Goal: Task Accomplishment & Management: Manage account settings

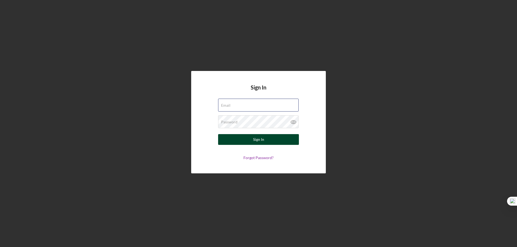
type input "rko@pcvmail.org"
click at [265, 140] on button "Sign In" at bounding box center [258, 139] width 81 height 11
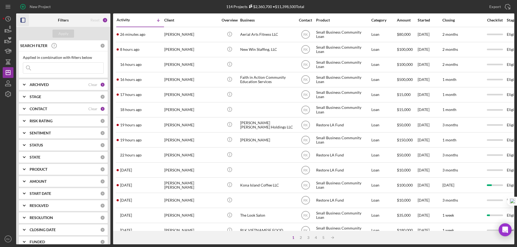
click at [26, 21] on icon "button" at bounding box center [23, 20] width 12 height 12
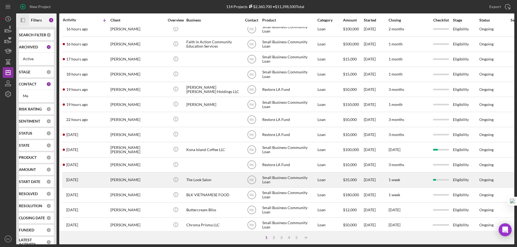
scroll to position [36, 0]
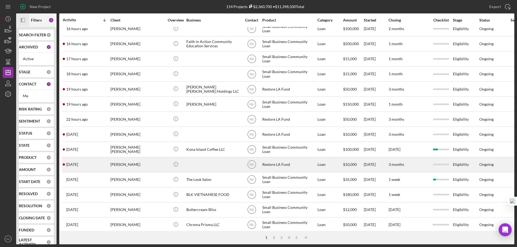
click at [117, 165] on div "[PERSON_NAME]" at bounding box center [137, 165] width 54 height 14
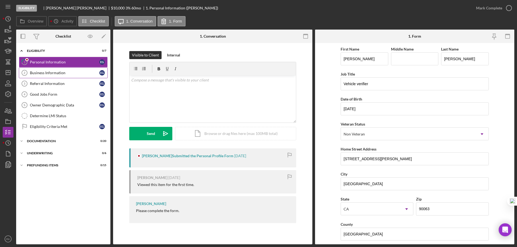
click at [46, 74] on div "Business Information" at bounding box center [64, 73] width 69 height 4
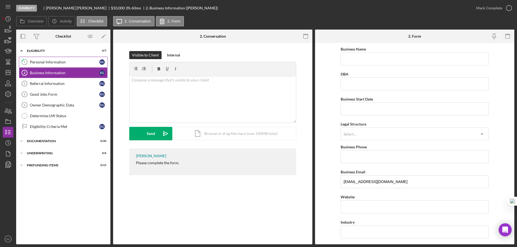
click at [66, 65] on link "1 Personal Information e g" at bounding box center [63, 62] width 89 height 11
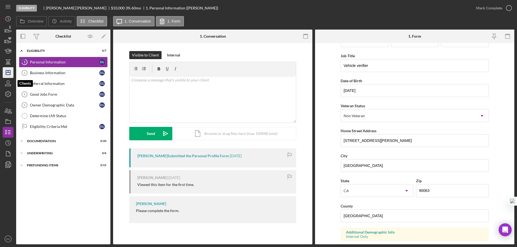
scroll to position [18, 0]
click at [8, 75] on polygon "button" at bounding box center [8, 73] width 4 height 4
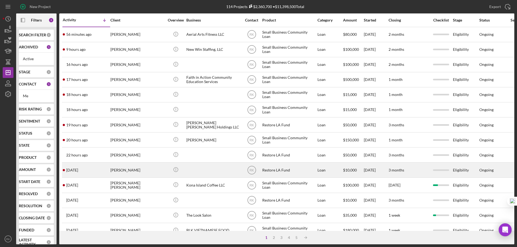
click at [126, 170] on div "[PERSON_NAME]" at bounding box center [137, 170] width 54 height 14
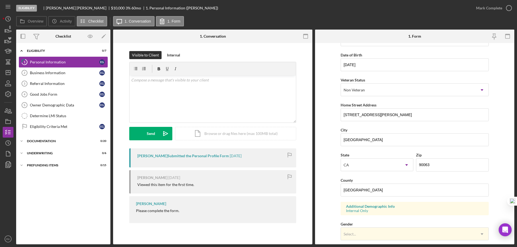
drag, startPoint x: 42, startPoint y: 67, endPoint x: 45, endPoint y: 70, distance: 4.0
click at [42, 67] on link "1 Personal Information E G" at bounding box center [63, 62] width 89 height 11
click at [48, 72] on div "Business Information" at bounding box center [64, 73] width 69 height 4
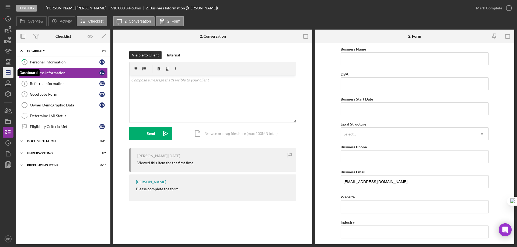
click at [12, 73] on icon "Icon/Dashboard" at bounding box center [7, 72] width 13 height 13
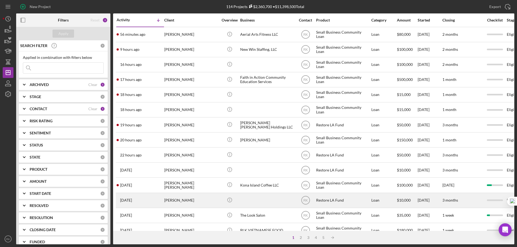
click at [201, 201] on div "[PERSON_NAME]" at bounding box center [191, 201] width 54 height 14
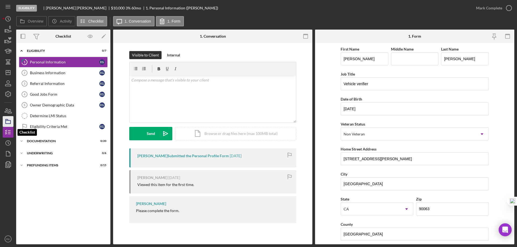
click at [9, 124] on rect "button" at bounding box center [8, 122] width 5 height 3
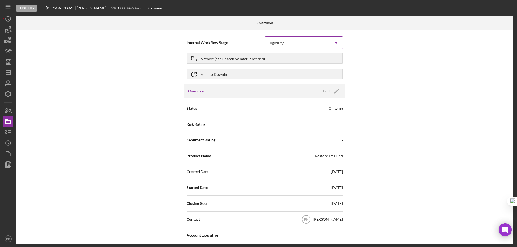
click at [320, 46] on div "Eligibility" at bounding box center [297, 43] width 65 height 12
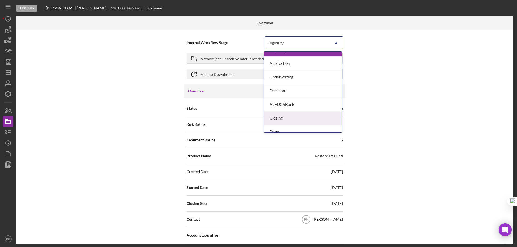
scroll to position [15, 0]
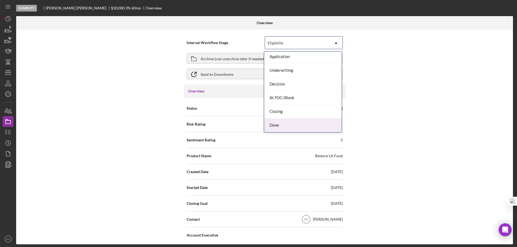
click at [286, 126] on div "Done" at bounding box center [303, 126] width 78 height 14
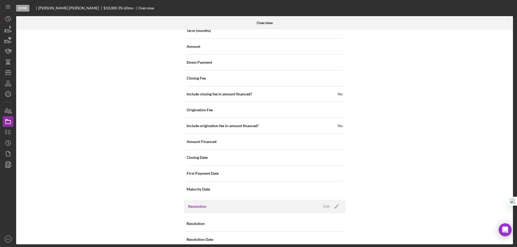
scroll to position [639, 0]
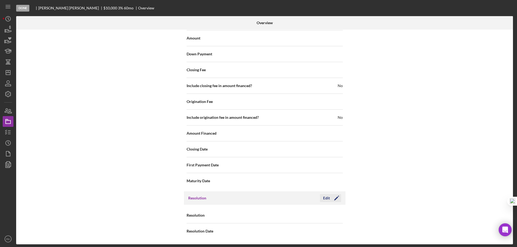
click at [334, 200] on polygon "button" at bounding box center [336, 199] width 4 height 4
click at [334, 216] on icon "Icon/Dropdown Arrow" at bounding box center [335, 215] width 13 height 13
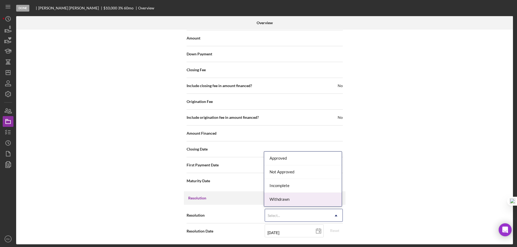
click at [286, 201] on div "Withdrawn" at bounding box center [303, 200] width 78 height 14
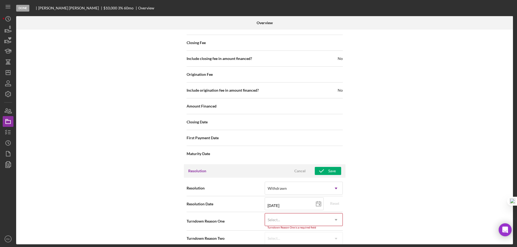
scroll to position [673, 0]
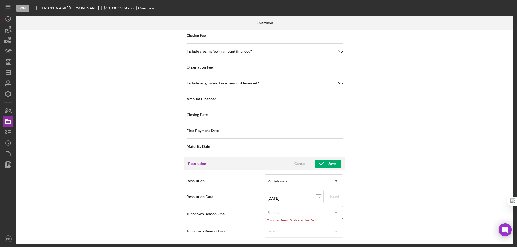
click at [335, 212] on use at bounding box center [336, 213] width 3 height 2
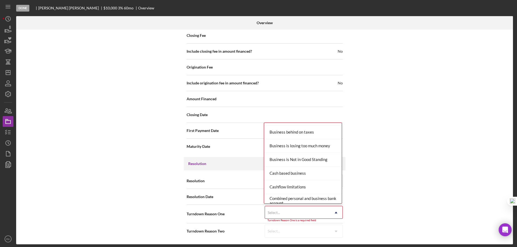
scroll to position [0, 0]
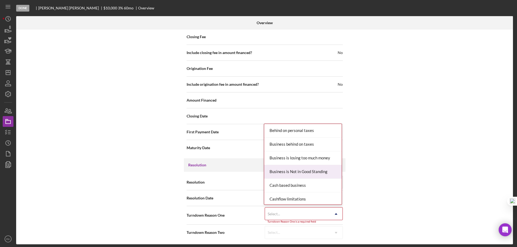
click at [390, 154] on div "Internal Workflow Stage Done Icon/Dropdown Arrow Archive (can unarchive later i…" at bounding box center [264, 137] width 497 height 215
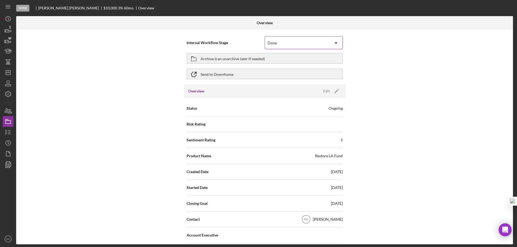
click at [333, 41] on icon "Icon/Dropdown Arrow" at bounding box center [335, 43] width 13 height 13
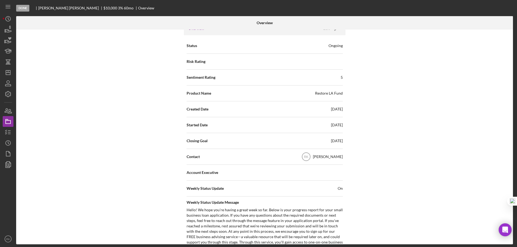
click at [414, 106] on div "Internal Workflow Stage Done Icon/Dropdown Arrow Archive (can unarchive later i…" at bounding box center [264, 137] width 497 height 215
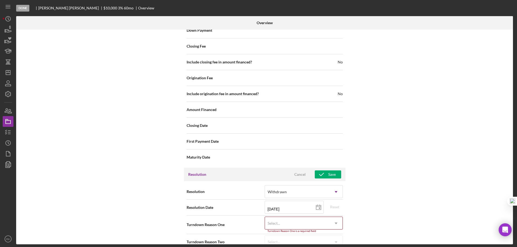
scroll to position [673, 0]
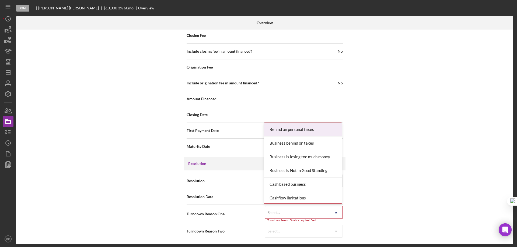
click at [335, 212] on use at bounding box center [336, 213] width 3 height 2
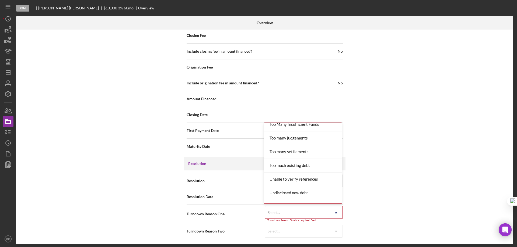
scroll to position [592, 0]
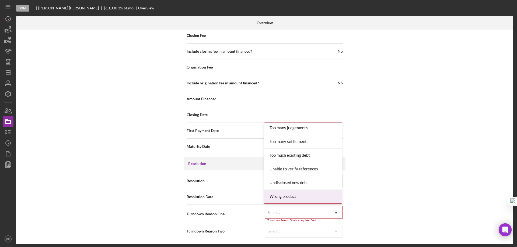
click at [292, 200] on div "Wrong product" at bounding box center [303, 197] width 78 height 14
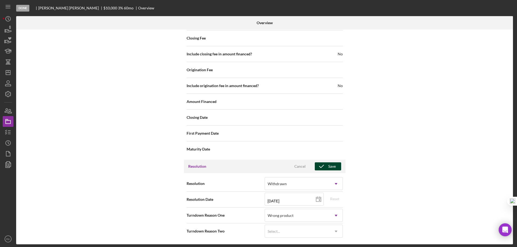
click at [323, 168] on icon "button" at bounding box center [321, 166] width 13 height 13
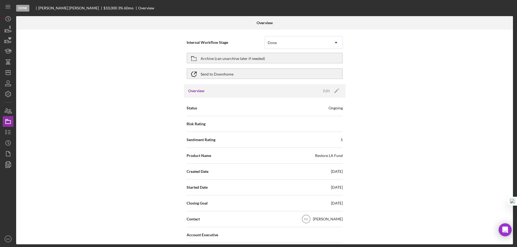
scroll to position [0, 0]
click at [215, 59] on div "Archive (can unarchive later if needed)" at bounding box center [233, 59] width 64 height 10
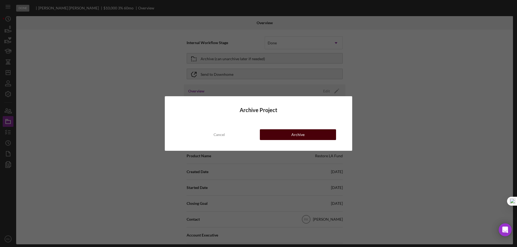
click at [287, 134] on button "Archive" at bounding box center [298, 134] width 76 height 11
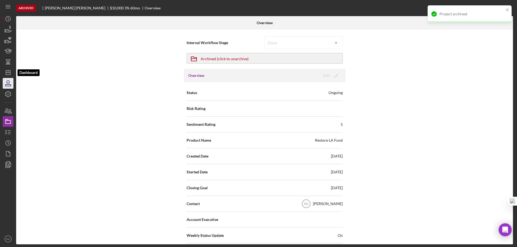
click at [9, 75] on icon "Icon/Dashboard" at bounding box center [7, 72] width 13 height 13
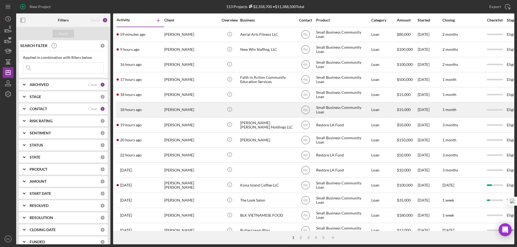
click at [136, 111] on time "18 hours ago" at bounding box center [131, 110] width 22 height 4
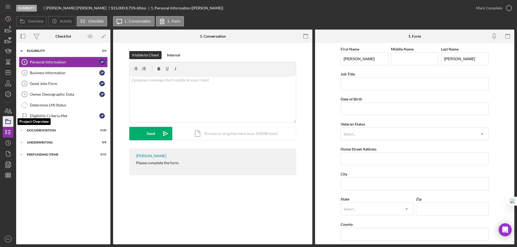
click at [9, 123] on icon "button" at bounding box center [7, 121] width 13 height 13
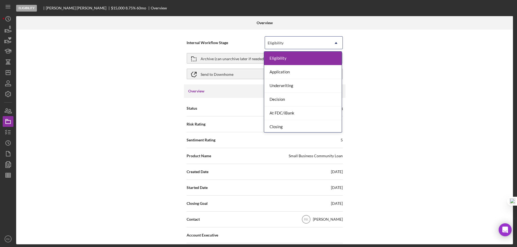
click at [295, 47] on div "Eligibility" at bounding box center [297, 43] width 65 height 12
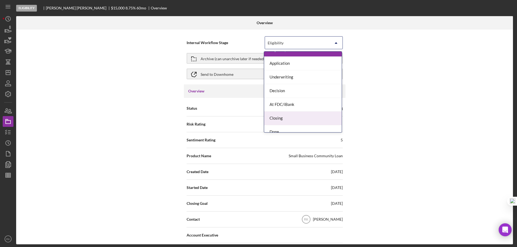
scroll to position [15, 0]
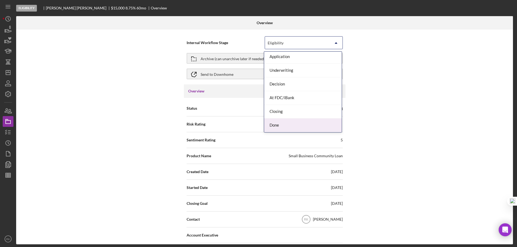
click at [288, 126] on div "Done" at bounding box center [303, 126] width 78 height 14
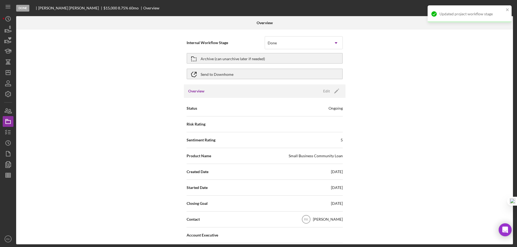
click at [401, 148] on div "Internal Workflow Stage Done Icon/Dropdown Arrow Archive (can unarchive later i…" at bounding box center [264, 137] width 497 height 215
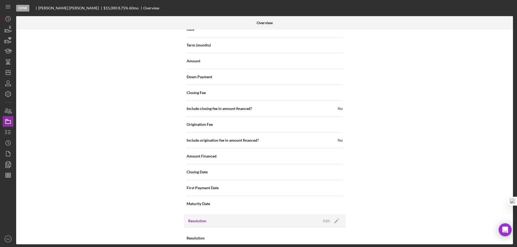
scroll to position [639, 0]
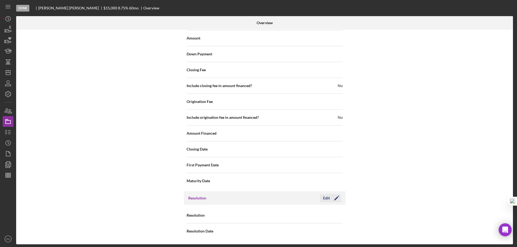
click at [336, 198] on icon "Icon/Edit" at bounding box center [336, 198] width 13 height 13
click at [337, 216] on icon "Icon/Dropdown Arrow" at bounding box center [335, 215] width 13 height 13
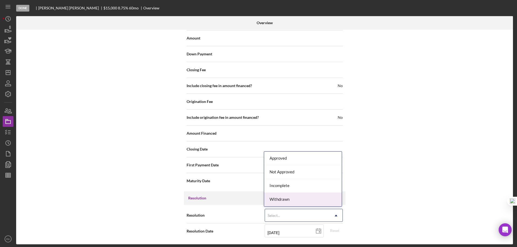
click at [276, 202] on div "Withdrawn" at bounding box center [303, 200] width 78 height 14
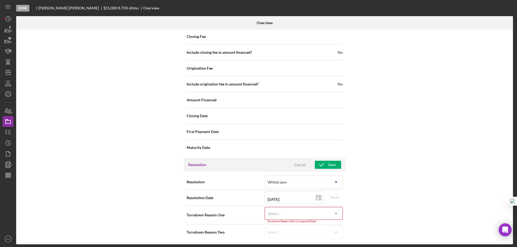
scroll to position [673, 0]
click at [338, 213] on icon "Icon/Dropdown Arrow" at bounding box center [335, 212] width 13 height 13
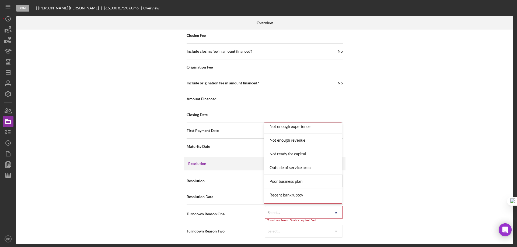
scroll to position [592, 0]
click at [306, 202] on div "Wrong product" at bounding box center [303, 197] width 78 height 14
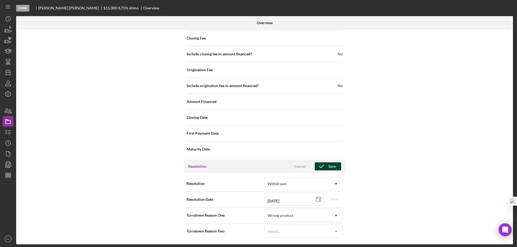
click at [335, 166] on button "Save" at bounding box center [328, 167] width 26 height 8
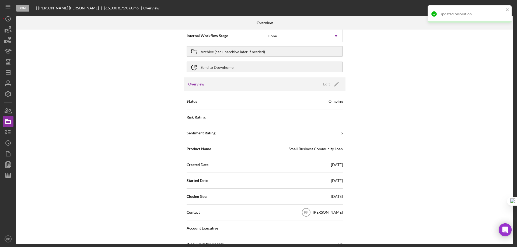
scroll to position [0, 0]
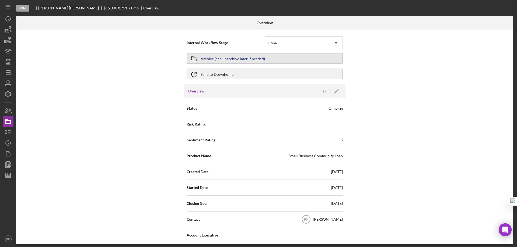
click at [218, 62] on div "Archive (can unarchive later if needed)" at bounding box center [233, 59] width 64 height 10
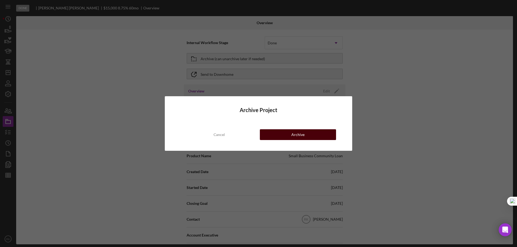
drag, startPoint x: 283, startPoint y: 130, endPoint x: 292, endPoint y: 135, distance: 10.4
click at [284, 130] on button "Archive" at bounding box center [298, 134] width 76 height 11
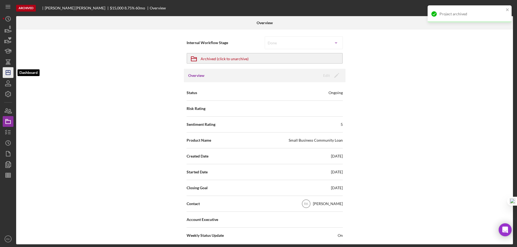
click at [6, 72] on polygon "button" at bounding box center [8, 73] width 4 height 4
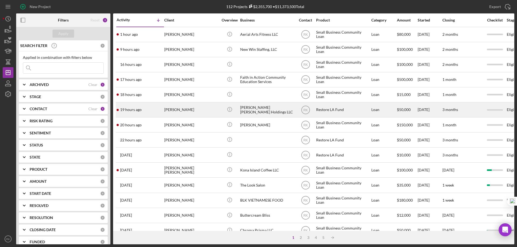
click at [269, 111] on div "[PERSON_NAME] [PERSON_NAME] Holdings LLC" at bounding box center [267, 110] width 54 height 14
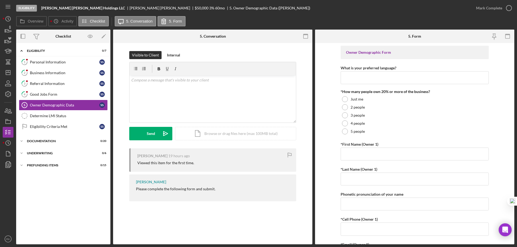
drag, startPoint x: 67, startPoint y: 77, endPoint x: 132, endPoint y: 86, distance: 66.0
click at [67, 77] on link "2 Business Information S S" at bounding box center [63, 73] width 89 height 11
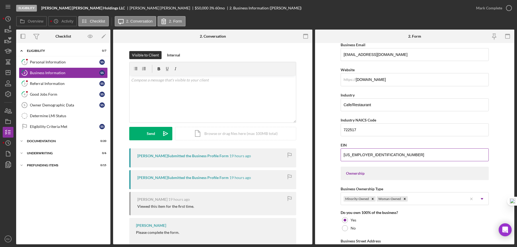
scroll to position [125, 0]
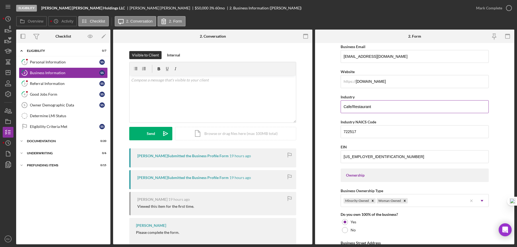
drag, startPoint x: 390, startPoint y: 109, endPoint x: 343, endPoint y: 109, distance: 46.6
click at [343, 109] on input "Cafe/Restaurant" at bounding box center [415, 106] width 148 height 13
drag, startPoint x: 67, startPoint y: 86, endPoint x: 90, endPoint y: 93, distance: 24.9
click at [67, 86] on div "Referral Information" at bounding box center [64, 84] width 69 height 4
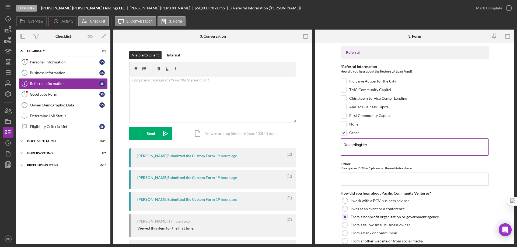
drag, startPoint x: 378, startPoint y: 145, endPoint x: 343, endPoint y: 142, distance: 34.6
click at [343, 142] on textarea "RegardingHer" at bounding box center [415, 147] width 148 height 17
click at [66, 108] on link "Owner Demographic Data 5 Owner Demographic Data S S" at bounding box center [63, 105] width 89 height 11
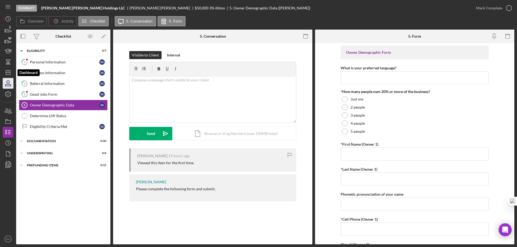
drag, startPoint x: 10, startPoint y: 73, endPoint x: 12, endPoint y: 79, distance: 5.8
click at [10, 73] on polygon "button" at bounding box center [8, 73] width 4 height 4
